Goal: Information Seeking & Learning: Learn about a topic

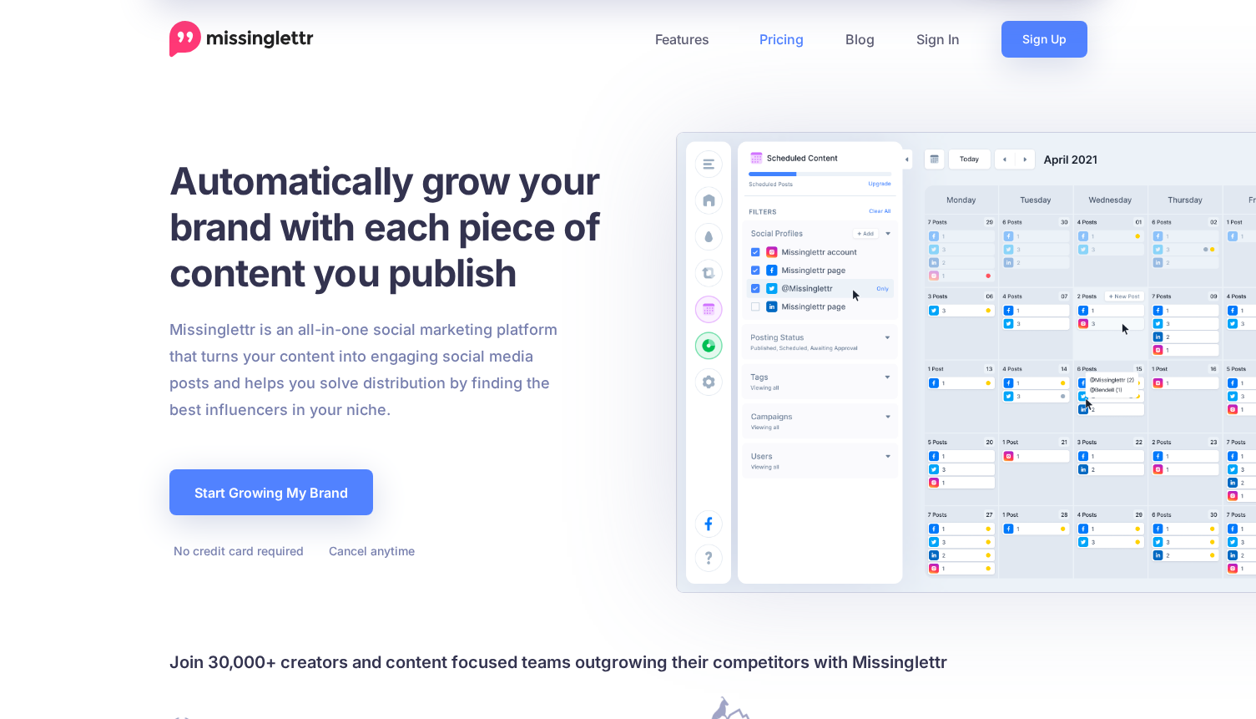
click at [811, 43] on link "Pricing" at bounding box center [782, 39] width 86 height 37
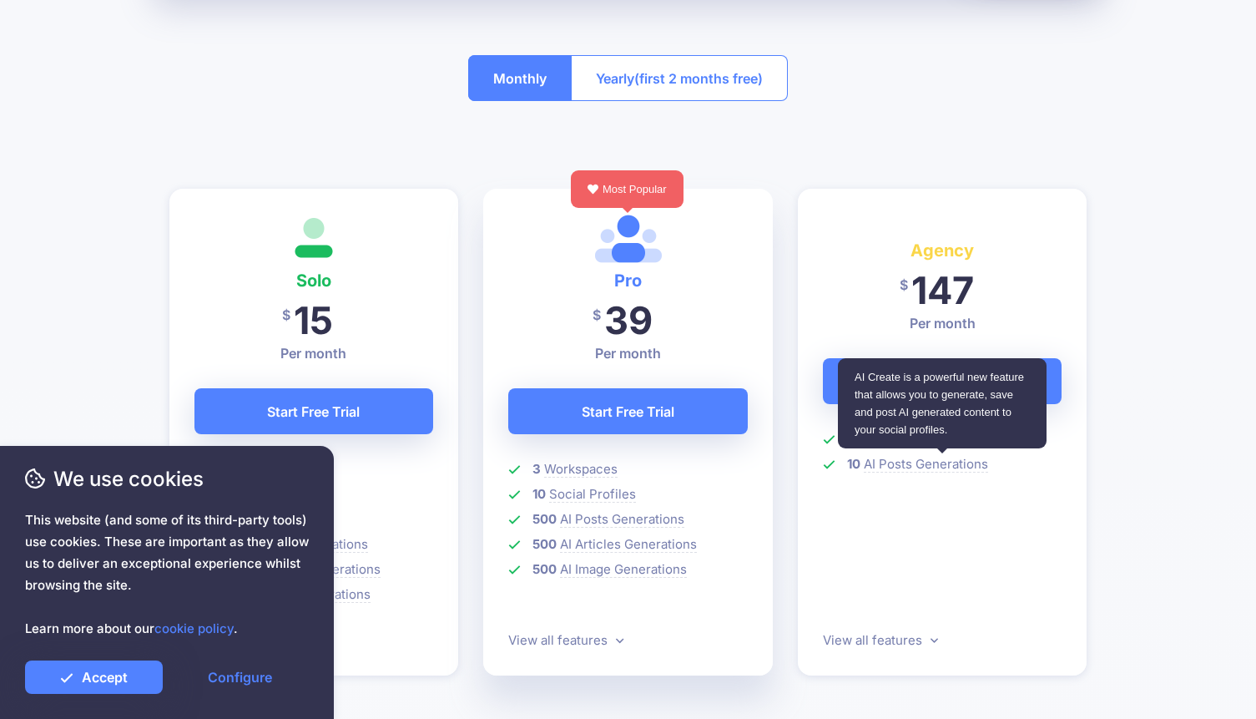
scroll to position [334, 0]
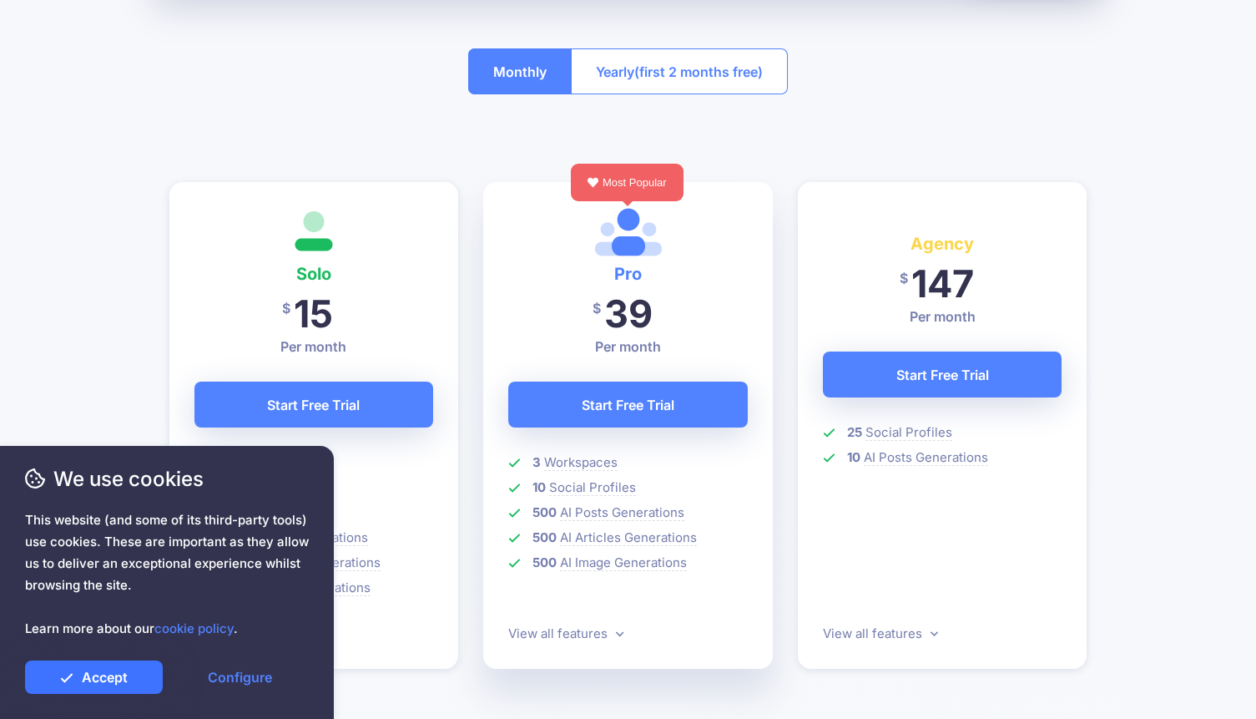
click at [119, 686] on link "Accept" at bounding box center [94, 676] width 138 height 33
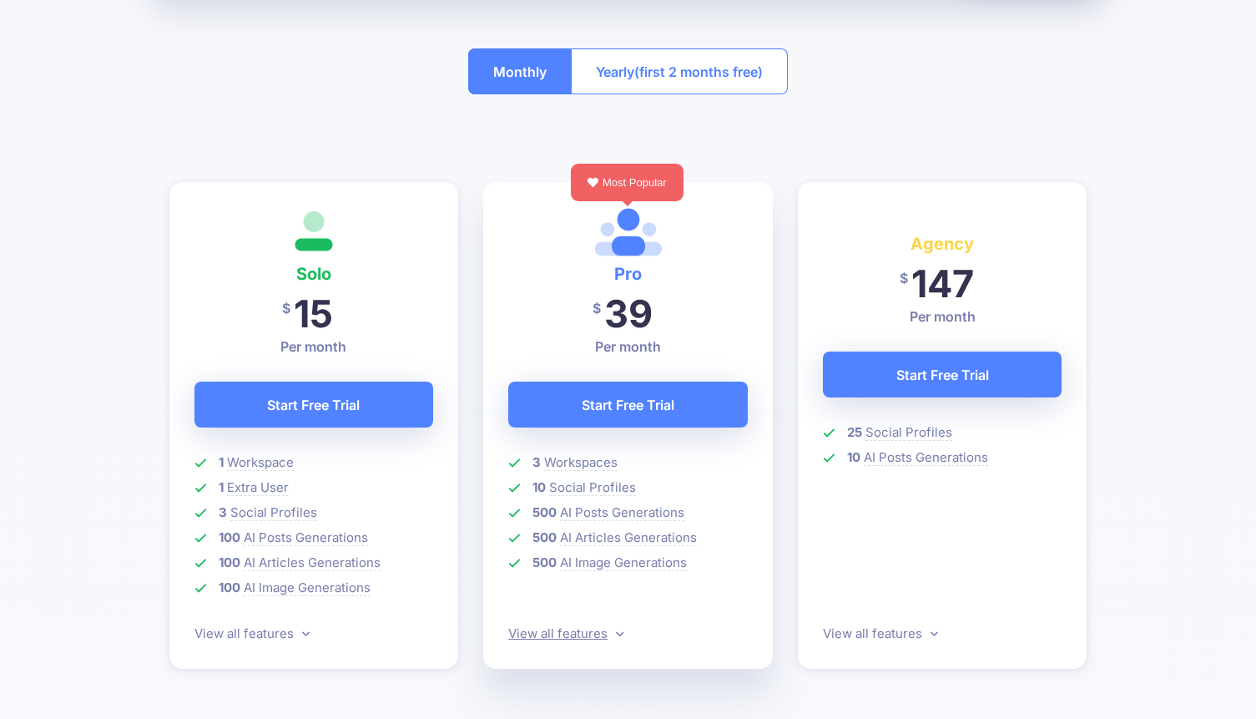
click at [592, 634] on link "View all features" at bounding box center [565, 633] width 115 height 16
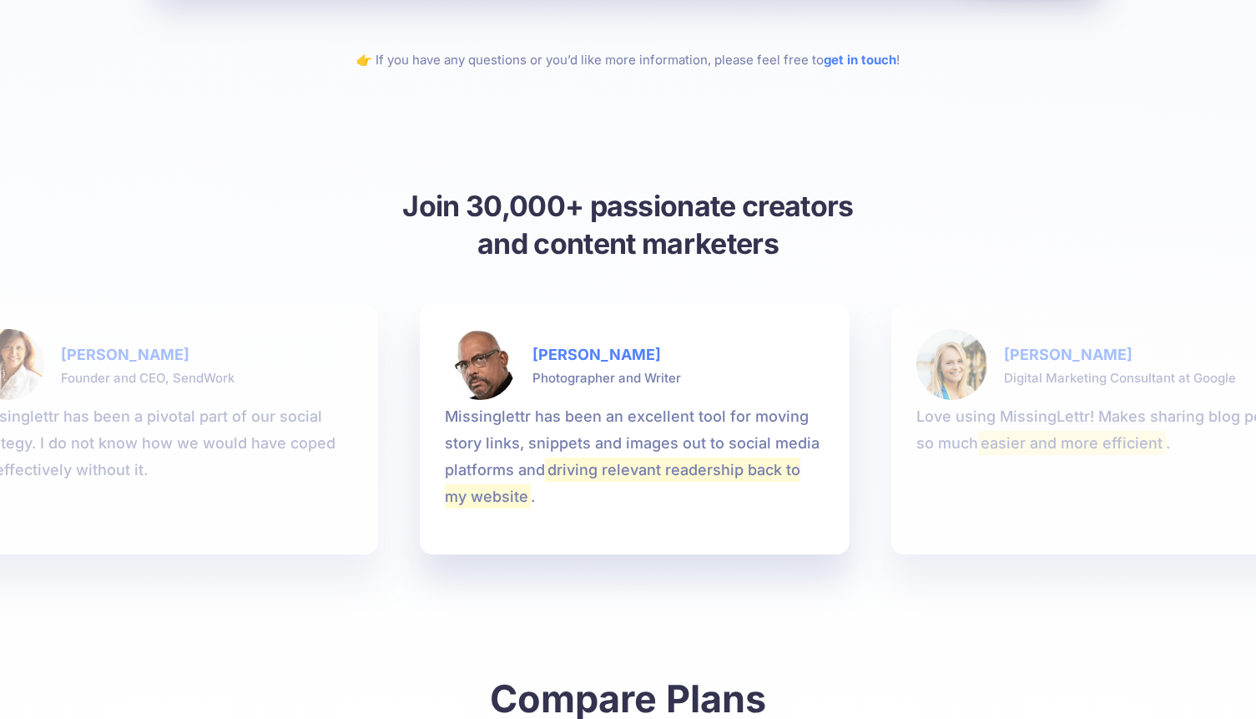
scroll to position [1718, 0]
